Goal: Task Accomplishment & Management: Manage account settings

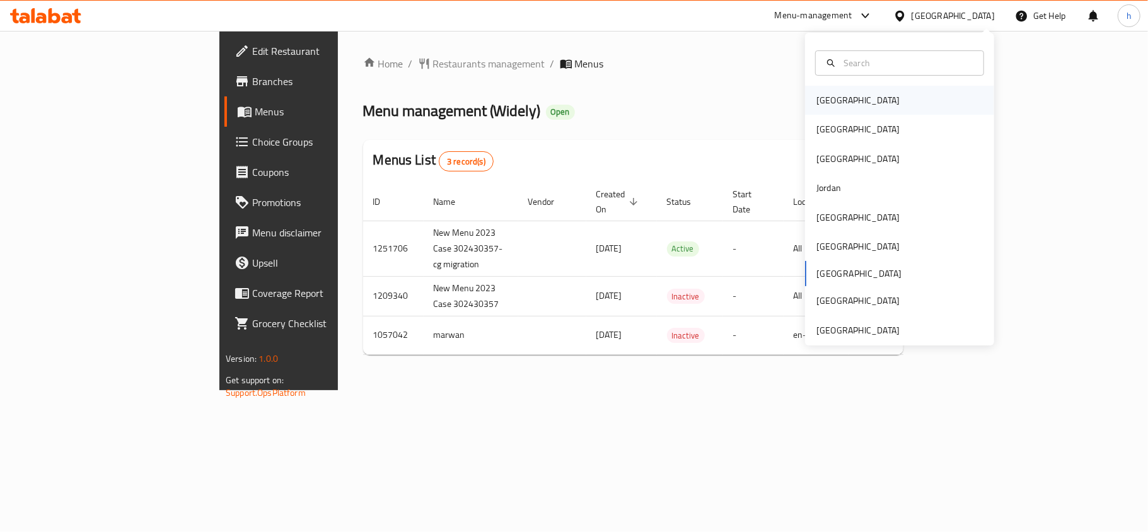
click at [825, 103] on div "[GEOGRAPHIC_DATA]" at bounding box center [857, 100] width 83 height 14
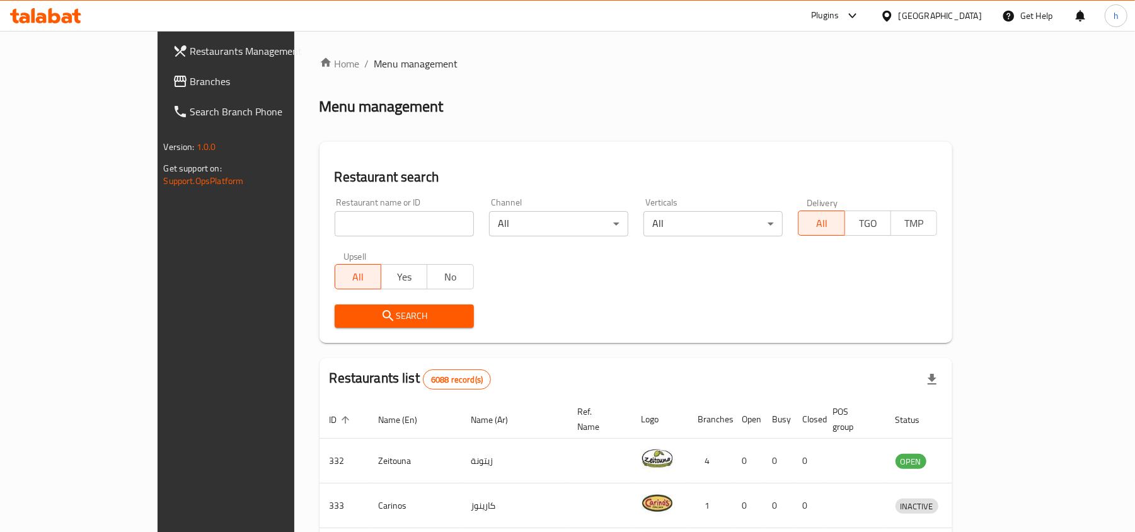
click at [190, 74] on span "Branches" at bounding box center [263, 81] width 147 height 15
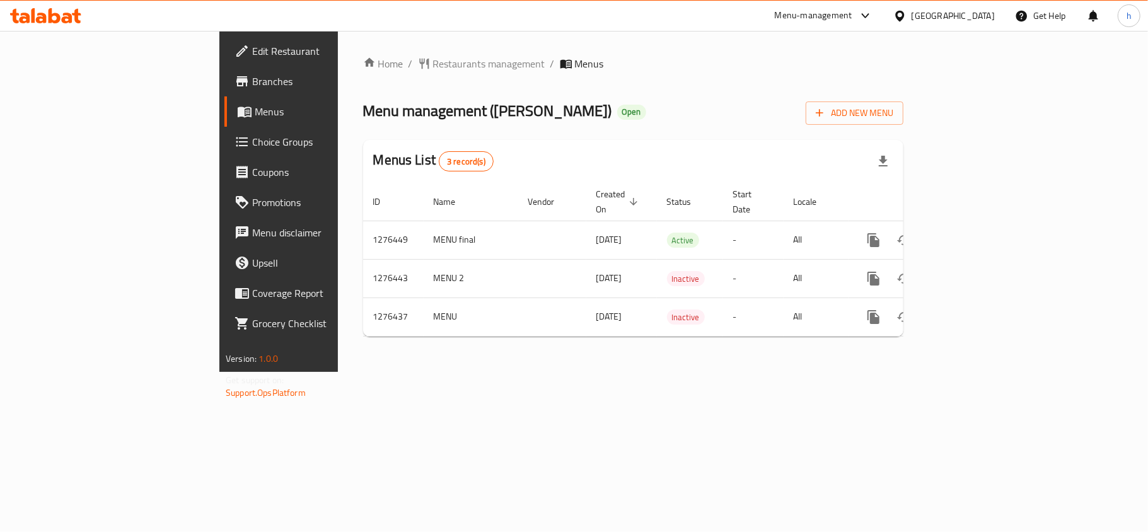
click at [59, 24] on div at bounding box center [45, 15] width 91 height 25
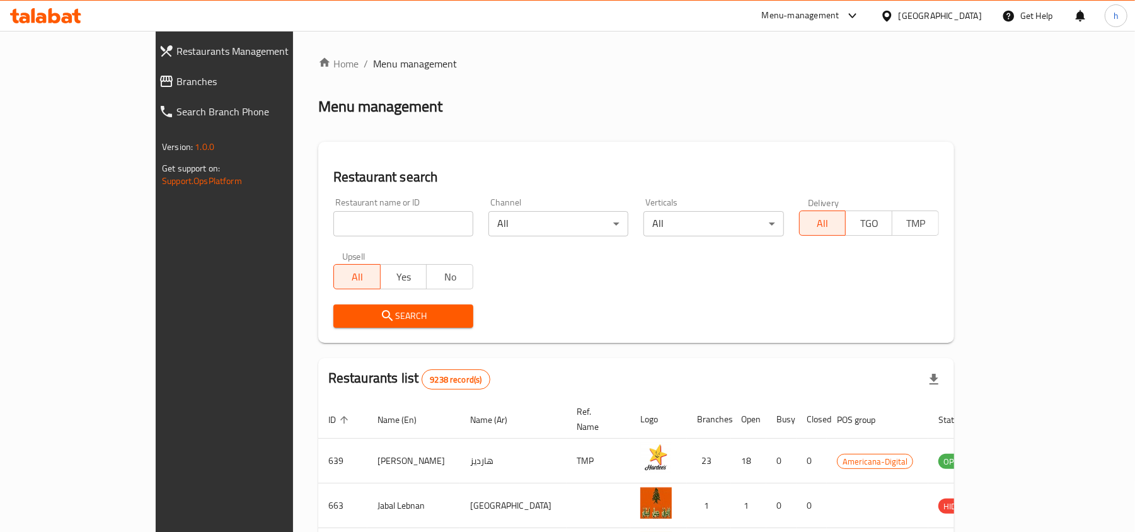
click at [176, 87] on span "Branches" at bounding box center [255, 81] width 159 height 15
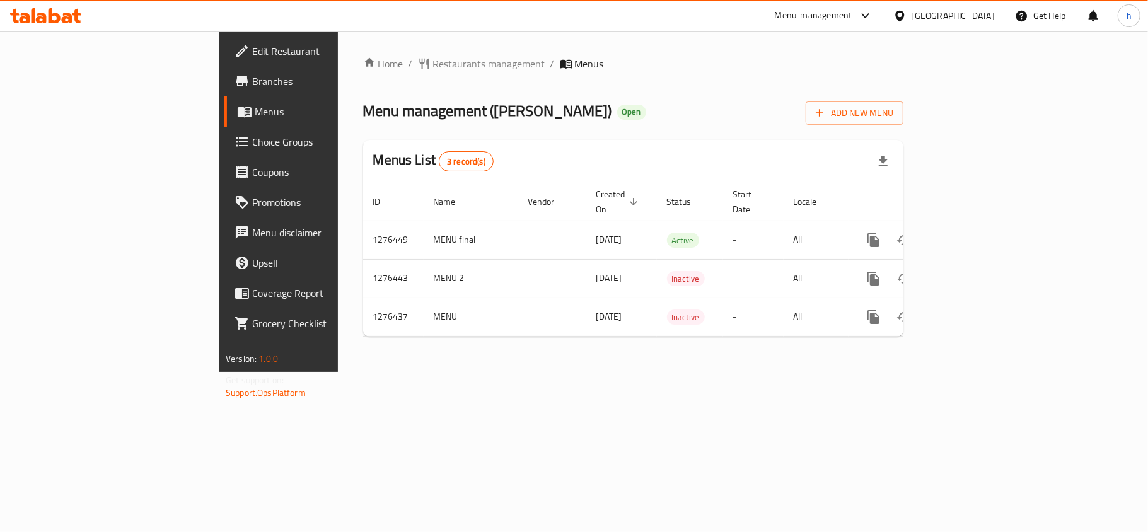
click at [972, 20] on div "Bahrain" at bounding box center [952, 16] width 83 height 14
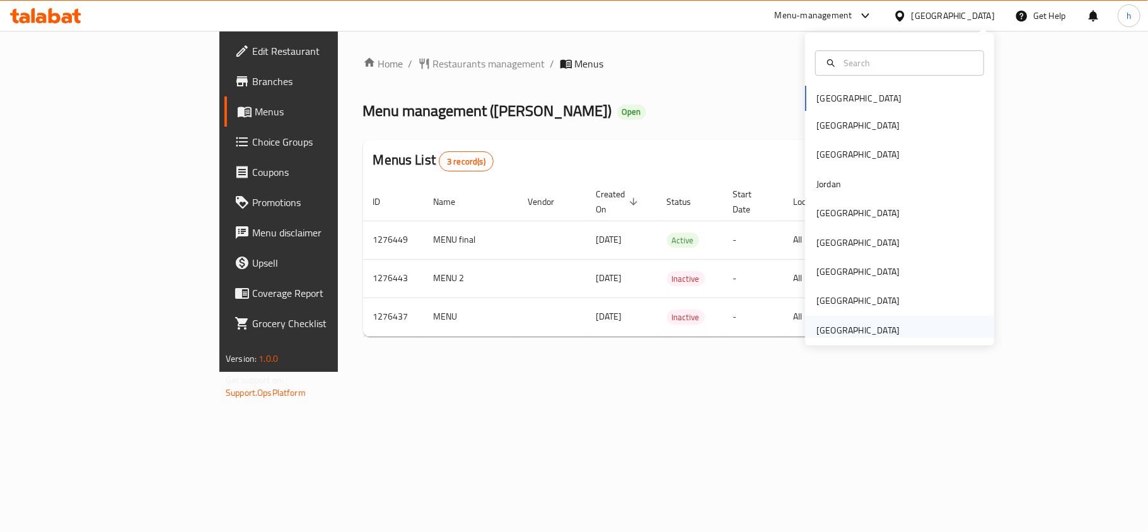
click at [831, 325] on div "[GEOGRAPHIC_DATA]" at bounding box center [857, 330] width 83 height 14
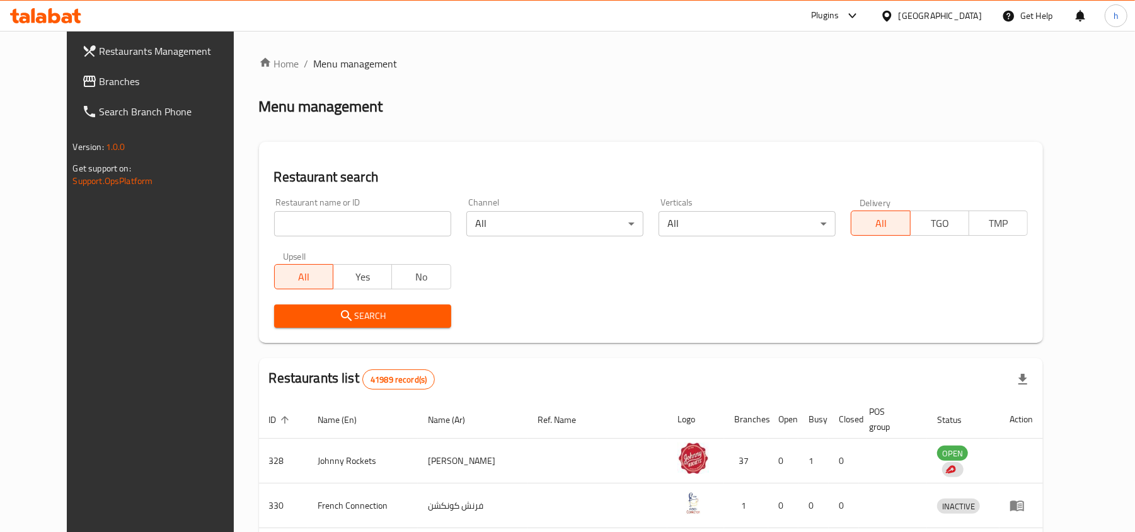
click at [100, 74] on span "Branches" at bounding box center [173, 81] width 147 height 15
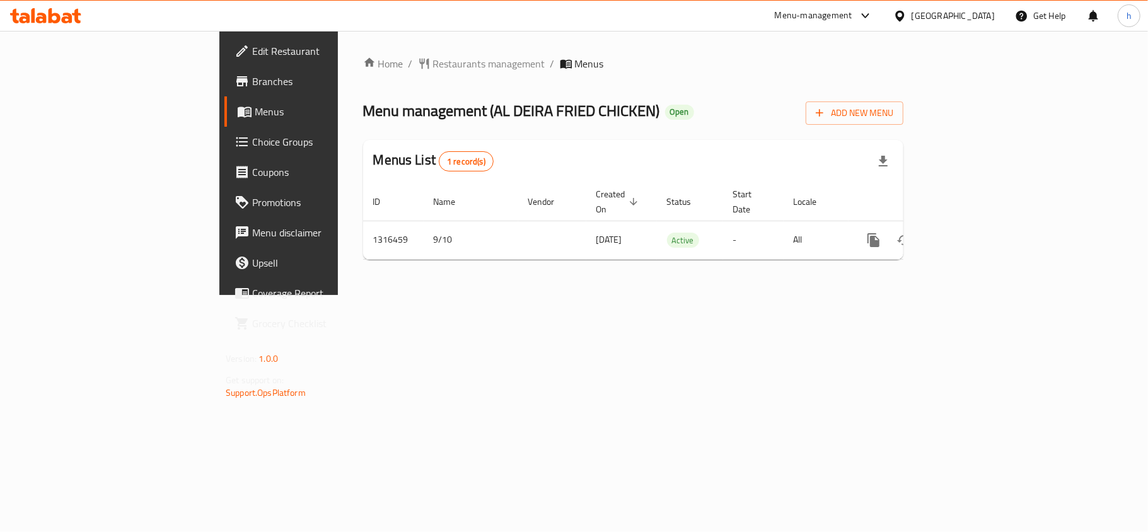
click at [252, 142] on span "Choice Groups" at bounding box center [326, 141] width 149 height 15
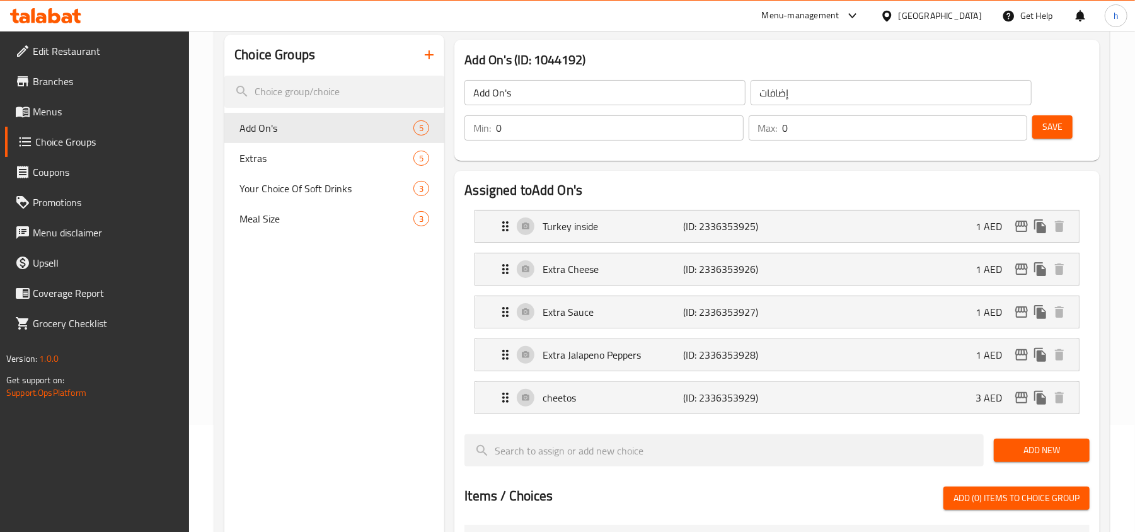
scroll to position [168, 0]
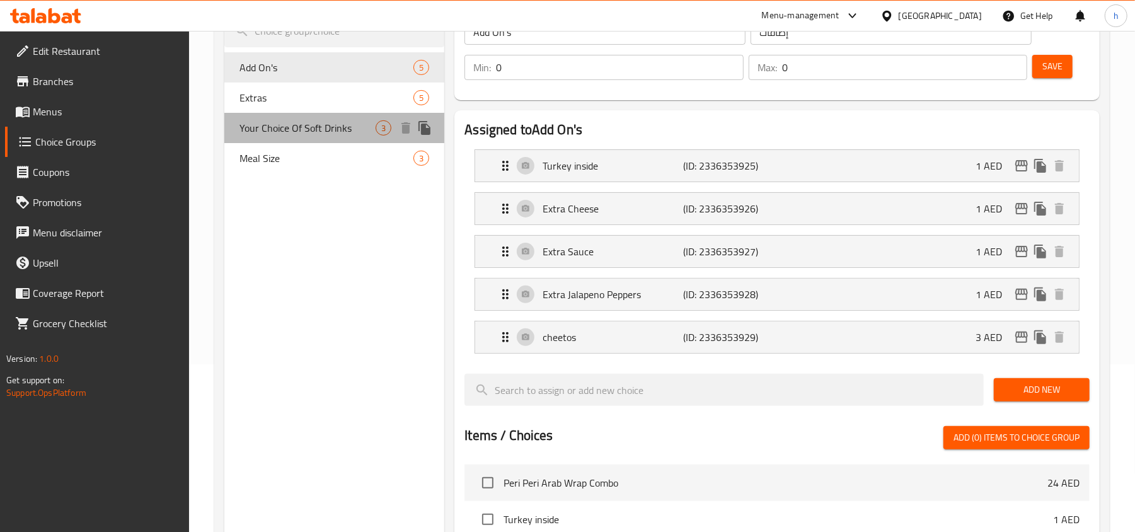
click at [303, 134] on span "Your Choice Of Soft Drinks" at bounding box center [308, 127] width 136 height 15
type input "Your Choice Of Soft Drinks"
type input "اختيارك من المشروبات الغازية"
type input "1"
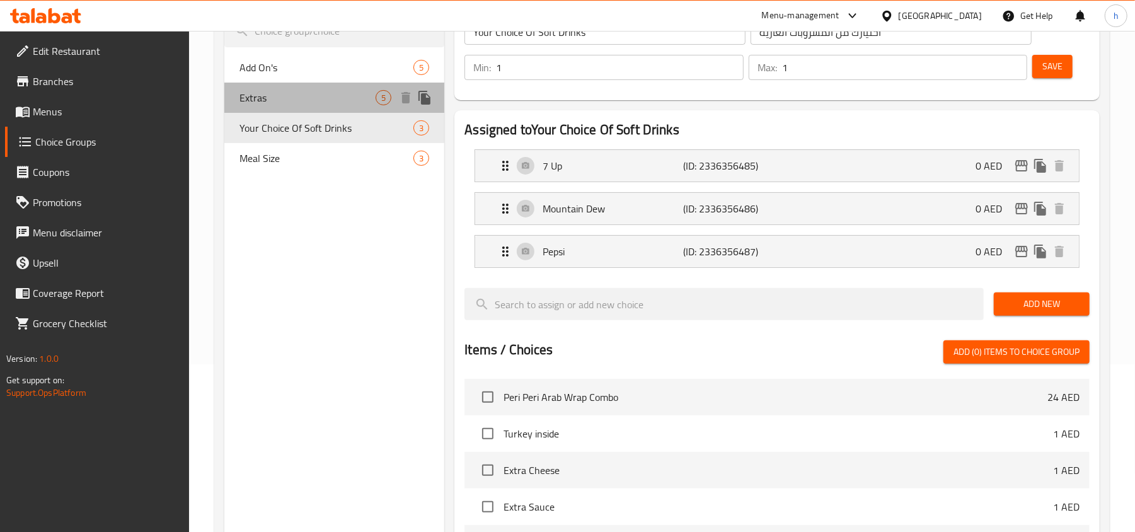
click at [306, 100] on span "Extras" at bounding box center [308, 97] width 136 height 15
type input "Extras"
type input "إضافات"
type input "0"
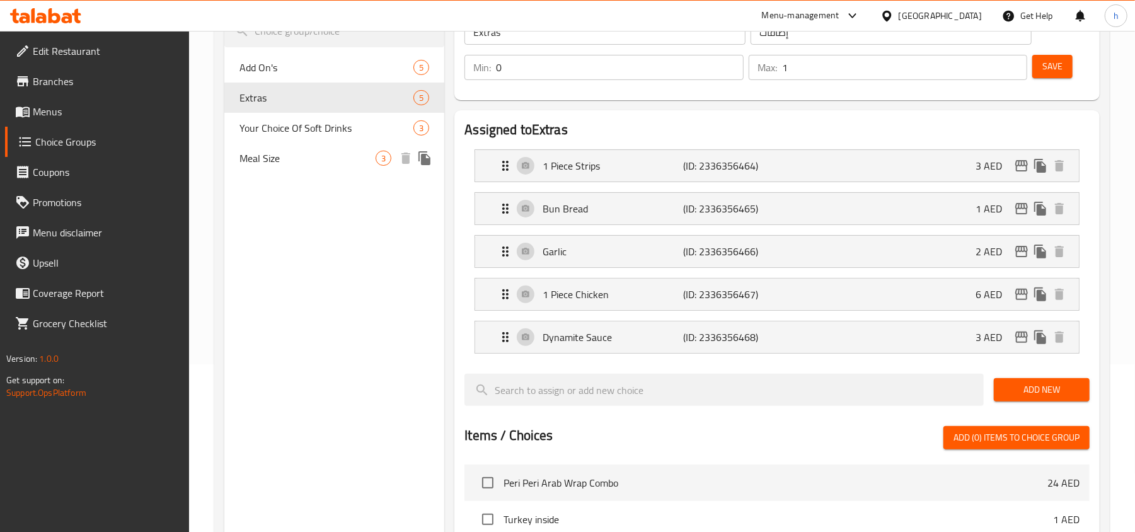
click at [296, 165] on span "Meal Size" at bounding box center [308, 158] width 136 height 15
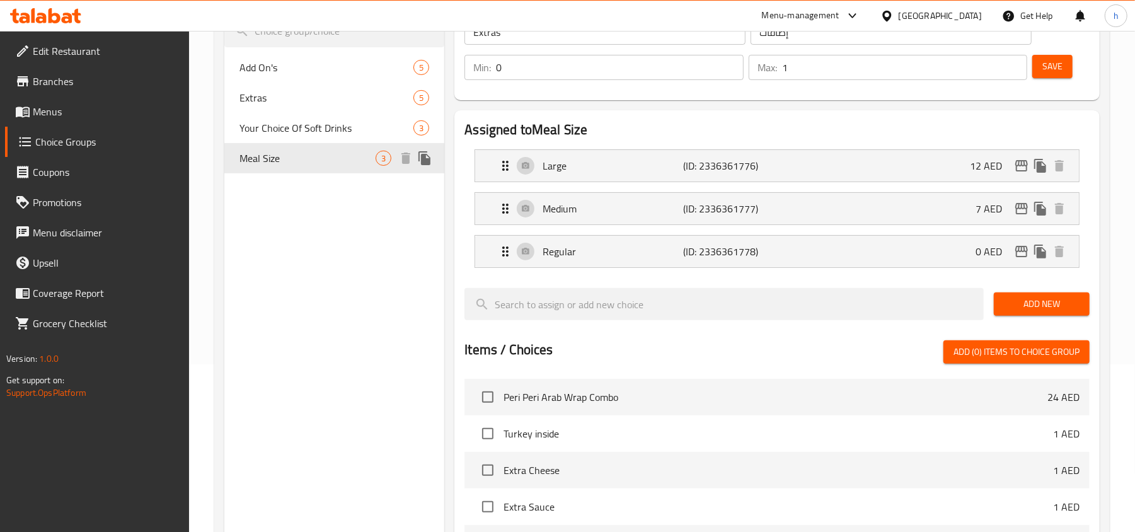
type input "Meal Size"
type input "حجم الوجبة"
type input "1"
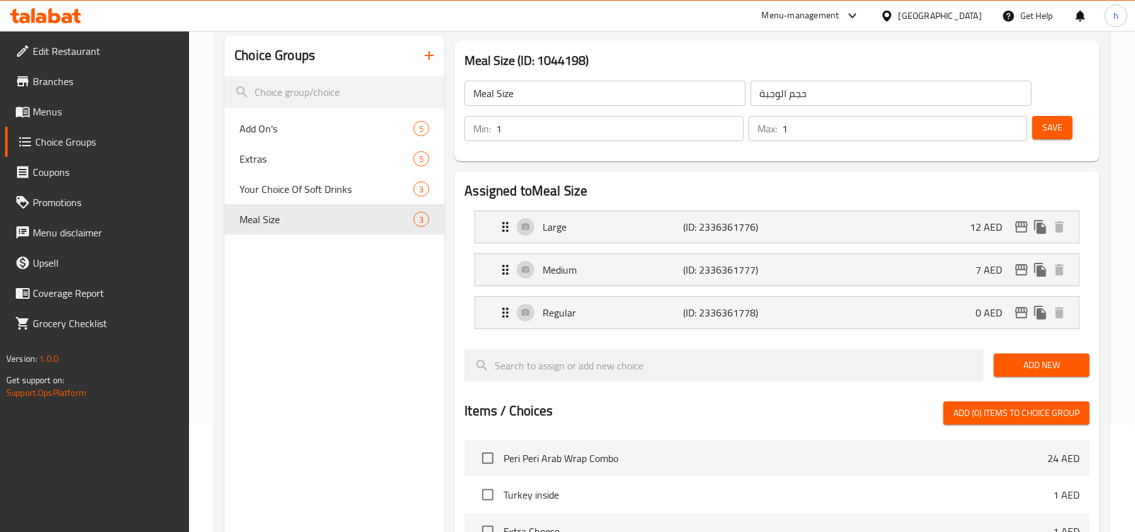
scroll to position [84, 0]
